Goal: Check status: Check status

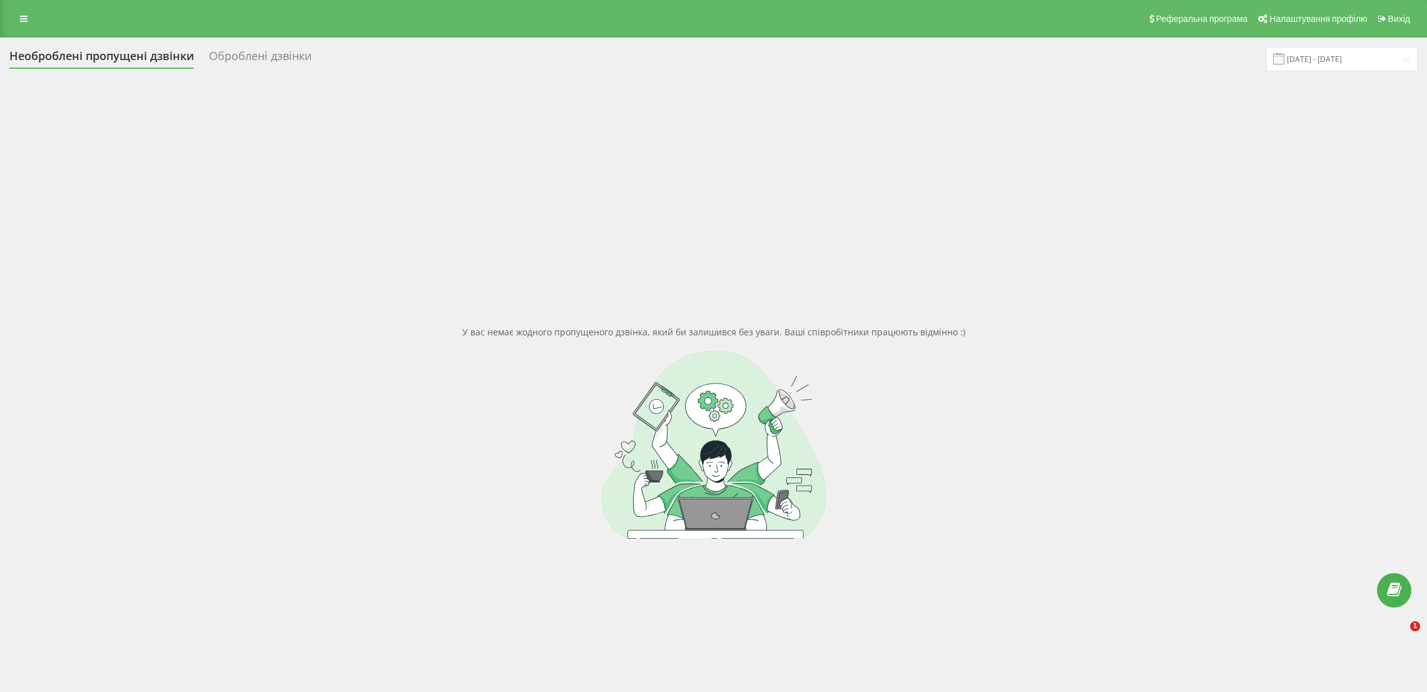
click at [21, 22] on icon at bounding box center [24, 18] width 8 height 9
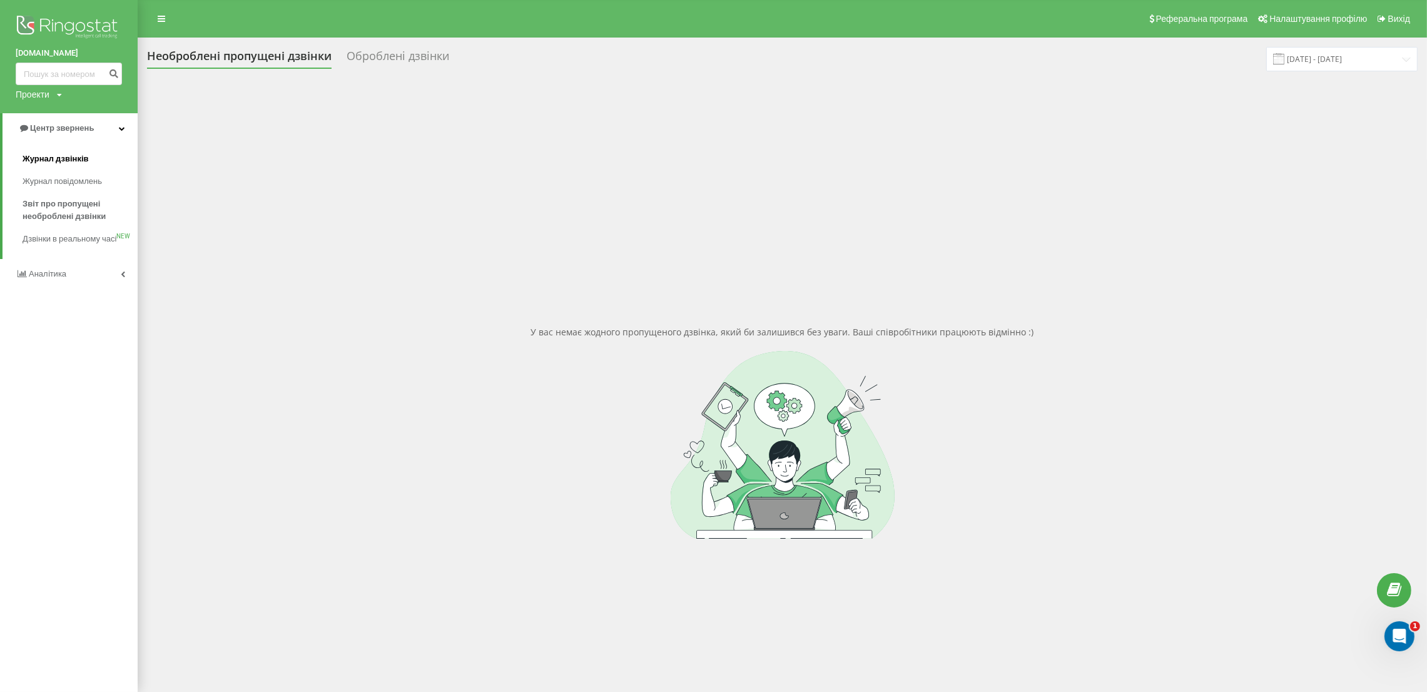
click at [74, 159] on span "Журнал дзвінків" at bounding box center [56, 159] width 66 height 13
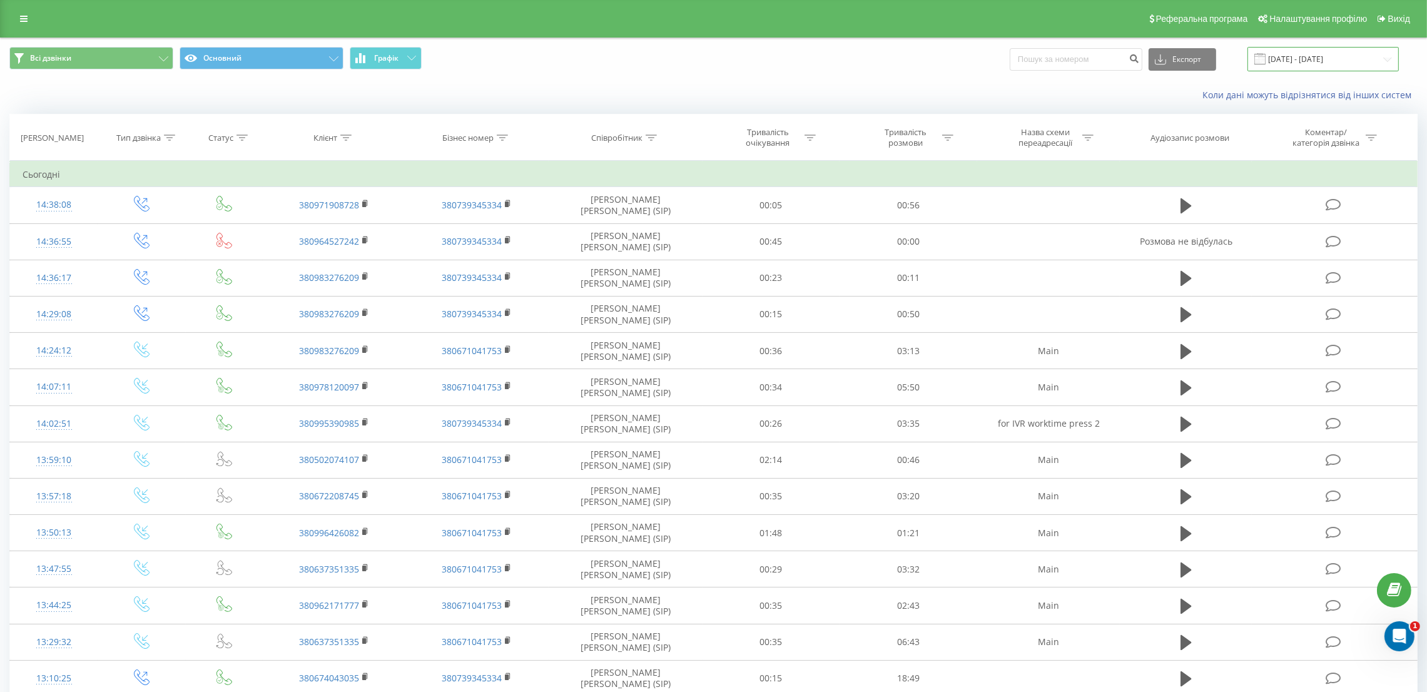
click at [1312, 61] on input "21.07.2025 - 21.08.2025" at bounding box center [1322, 59] width 151 height 24
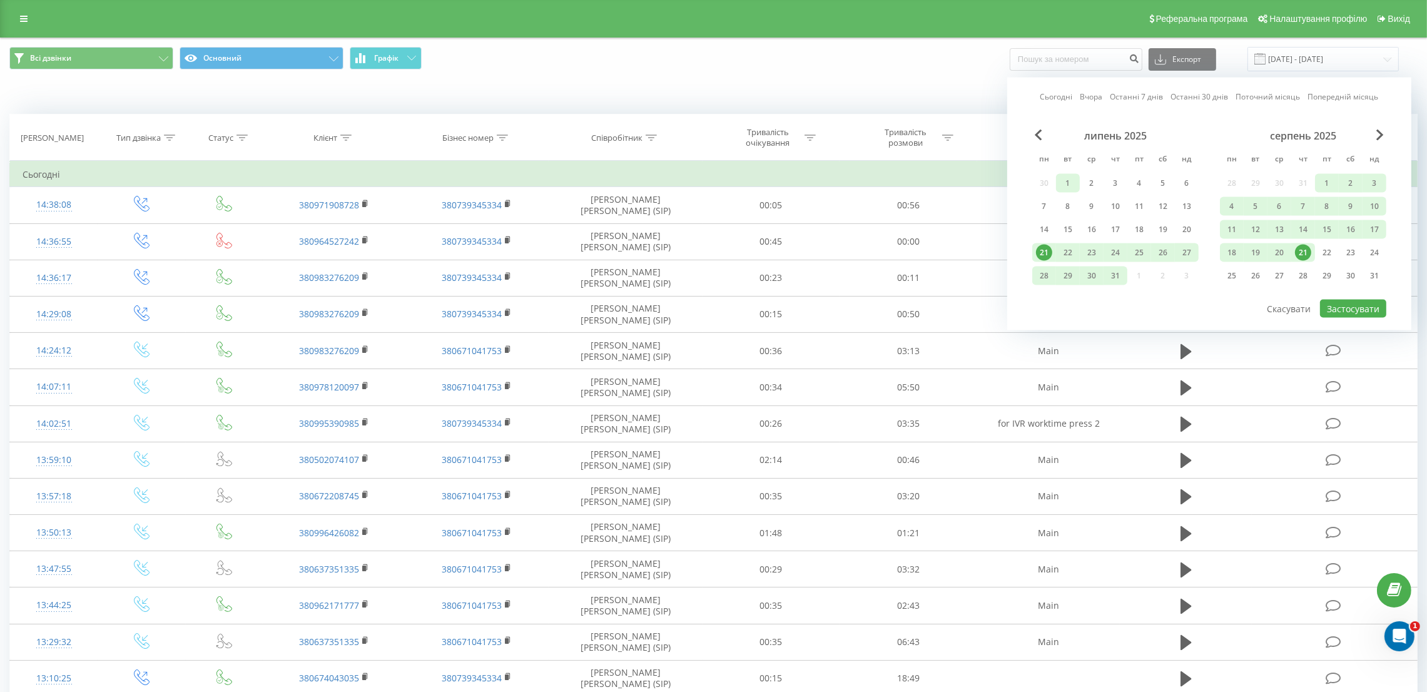
click at [1064, 185] on div "1" at bounding box center [1067, 183] width 16 height 16
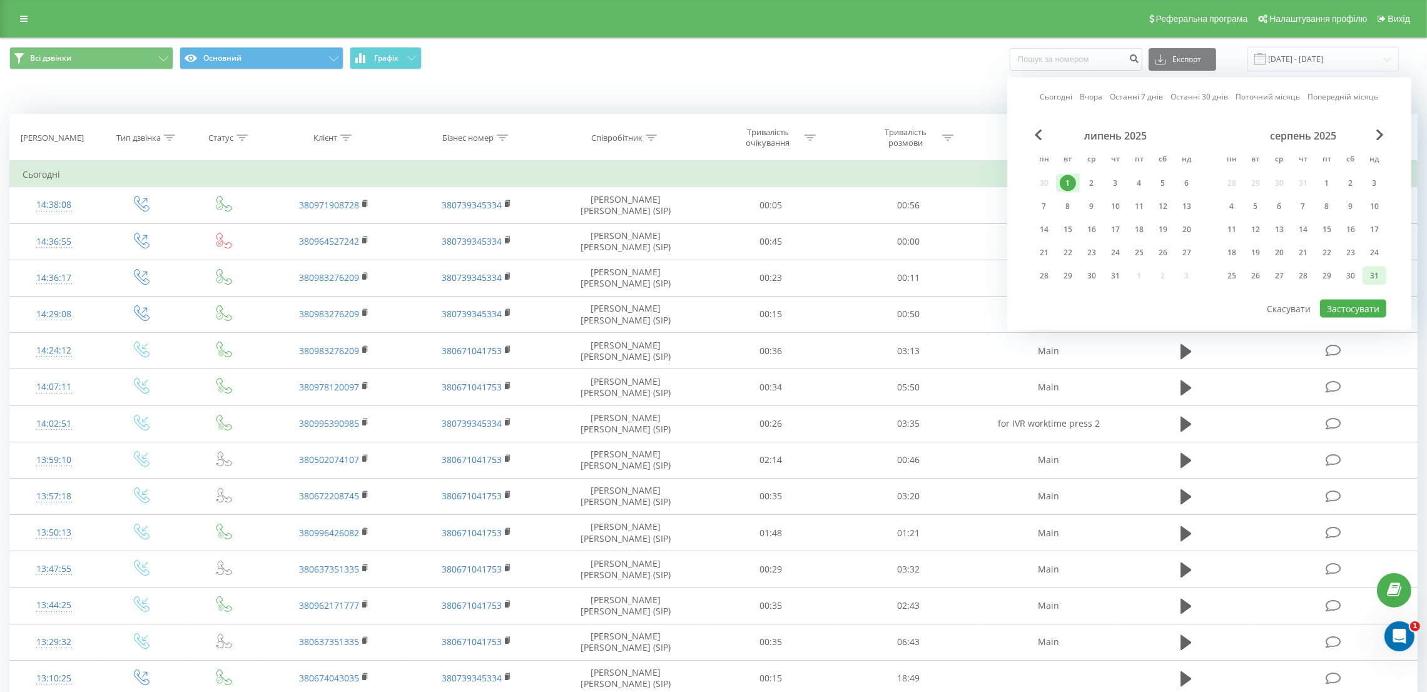
click at [1376, 276] on div "31" at bounding box center [1374, 276] width 16 height 16
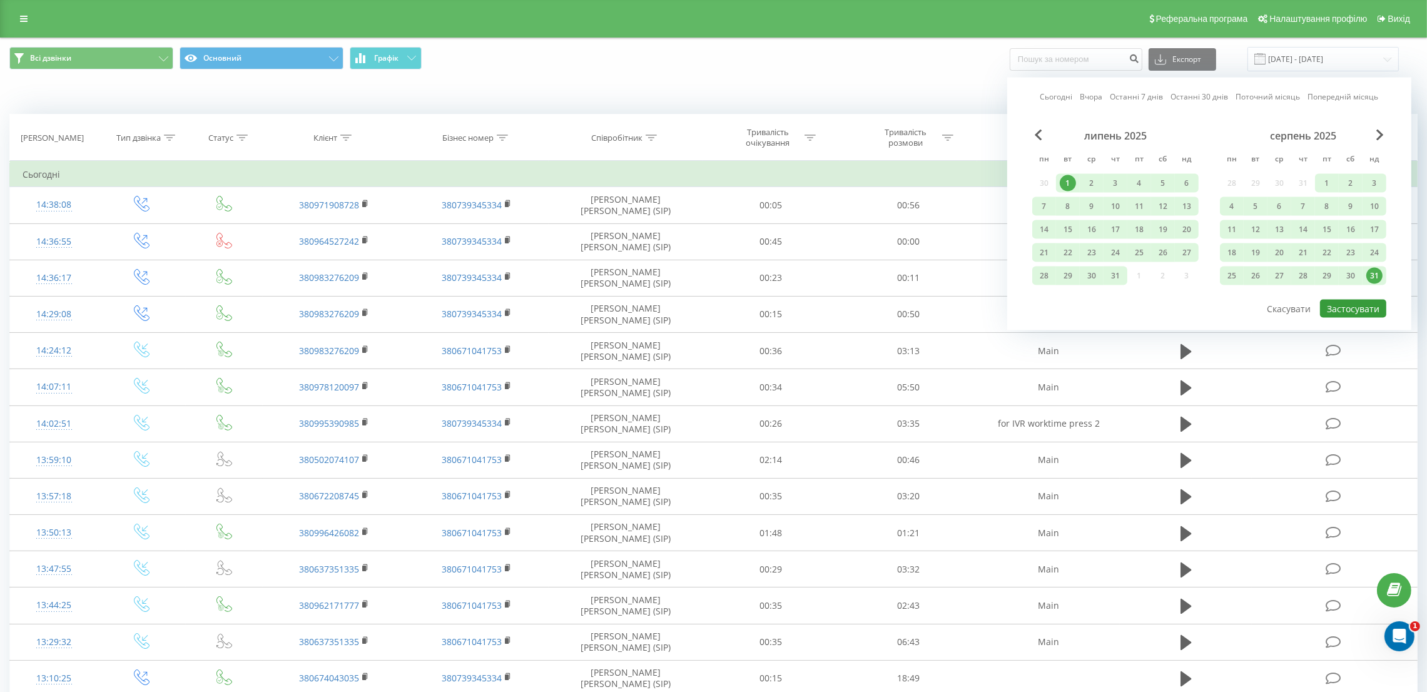
click at [1362, 306] on button "Застосувати" at bounding box center [1353, 309] width 66 height 18
type input "01.07.2025 - 31.08.2025"
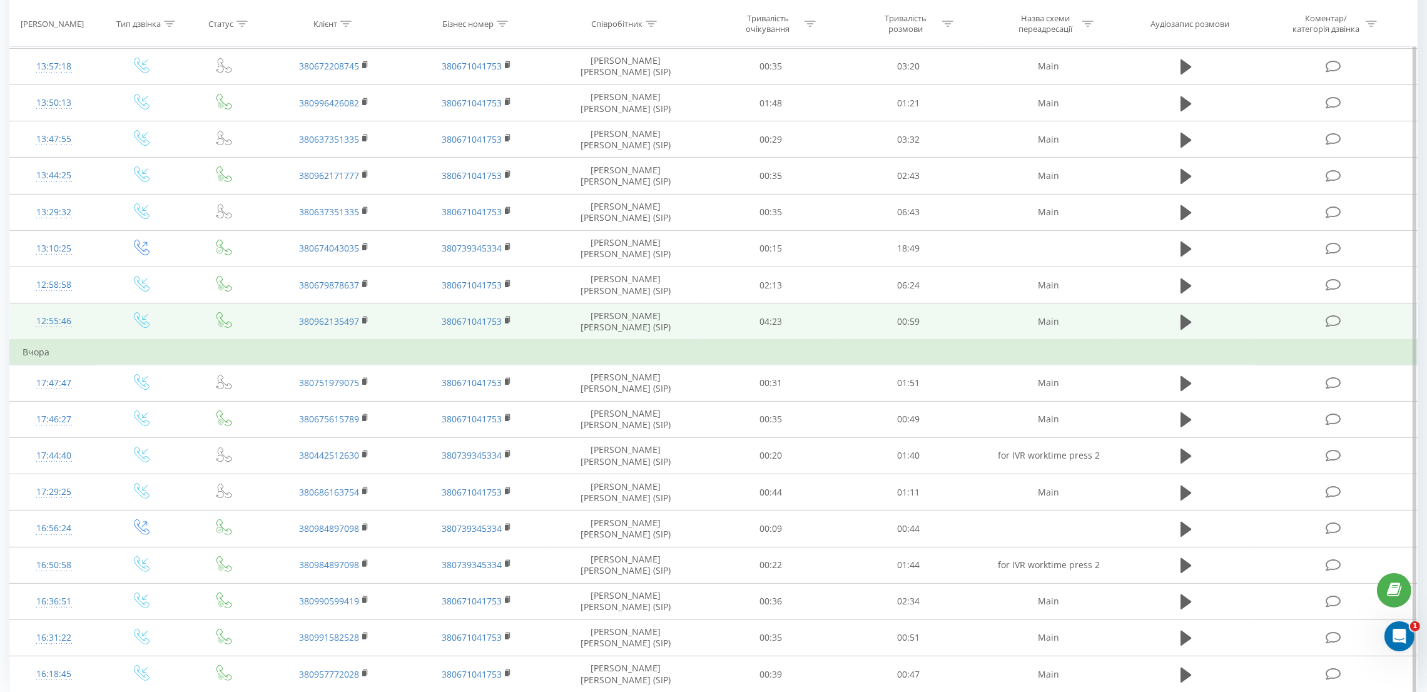
scroll to position [480, 0]
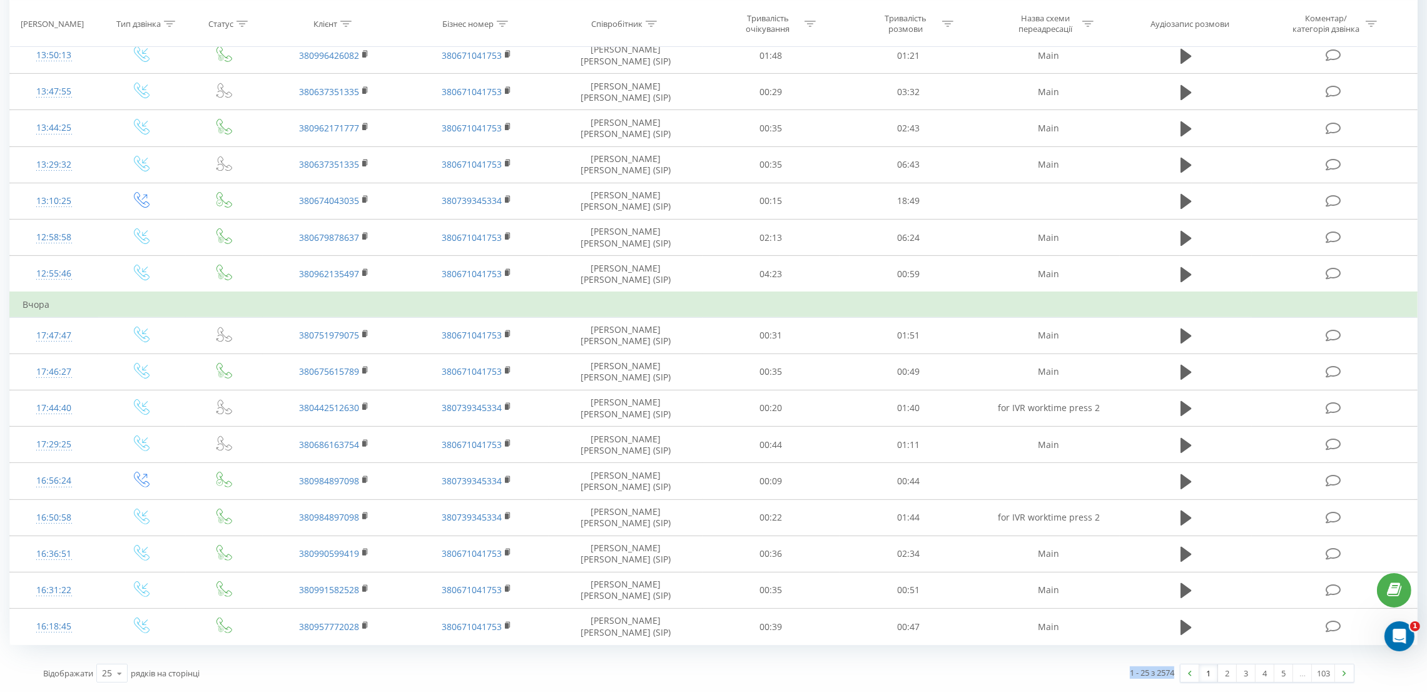
drag, startPoint x: 1123, startPoint y: 672, endPoint x: 1171, endPoint y: 672, distance: 48.2
click at [1171, 672] on div "1 - 25 з 2574 1 2 3 4 5 … 103" at bounding box center [1031, 673] width 664 height 36
click at [1171, 672] on div "1 - 25 з 2574" at bounding box center [1152, 672] width 44 height 13
drag, startPoint x: 1171, startPoint y: 672, endPoint x: 1136, endPoint y: 672, distance: 35.7
click at [1136, 672] on div "1 - 25 з 2574" at bounding box center [1152, 672] width 44 height 13
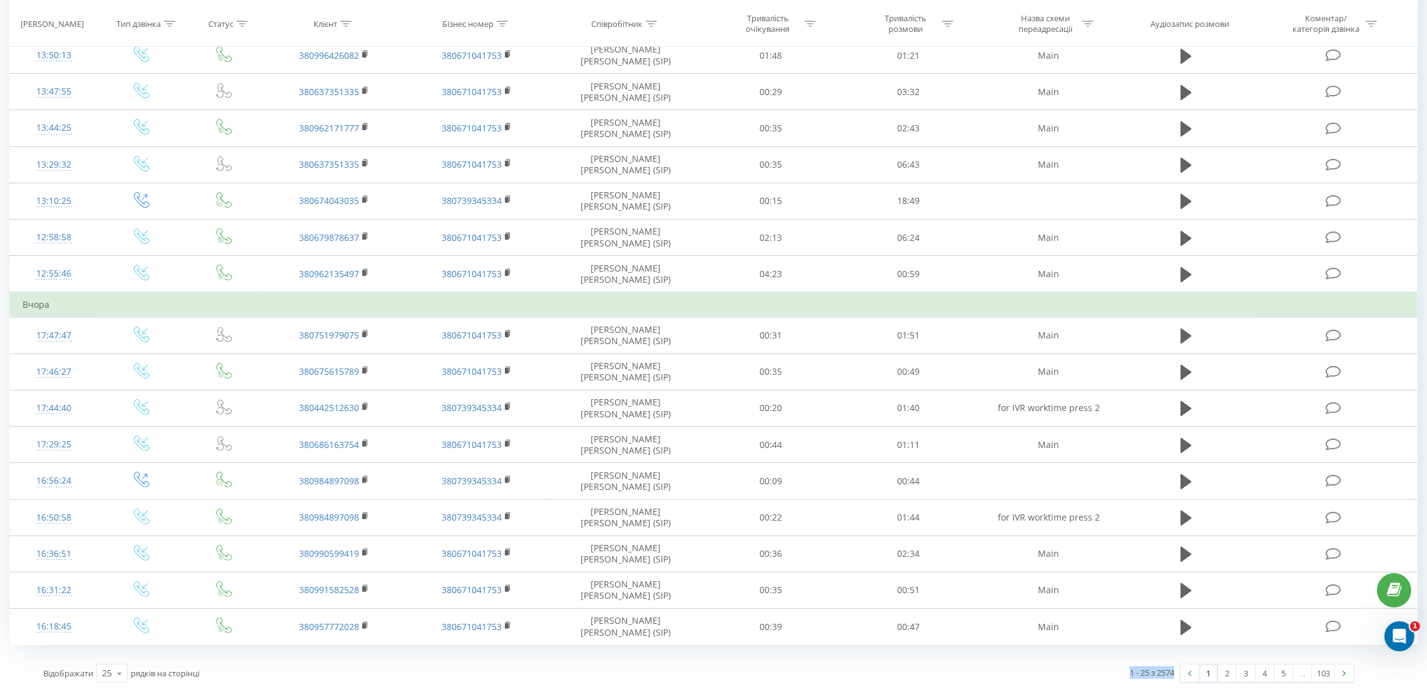
drag, startPoint x: 1112, startPoint y: 672, endPoint x: 1172, endPoint y: 673, distance: 60.1
click at [1172, 673] on div "1 - 25 з 2574 1 2 3 4 5 … 103" at bounding box center [1031, 673] width 664 height 36
click at [1171, 673] on div "1 - 25 з 2574" at bounding box center [1152, 672] width 44 height 13
